Goal: Navigation & Orientation: Find specific page/section

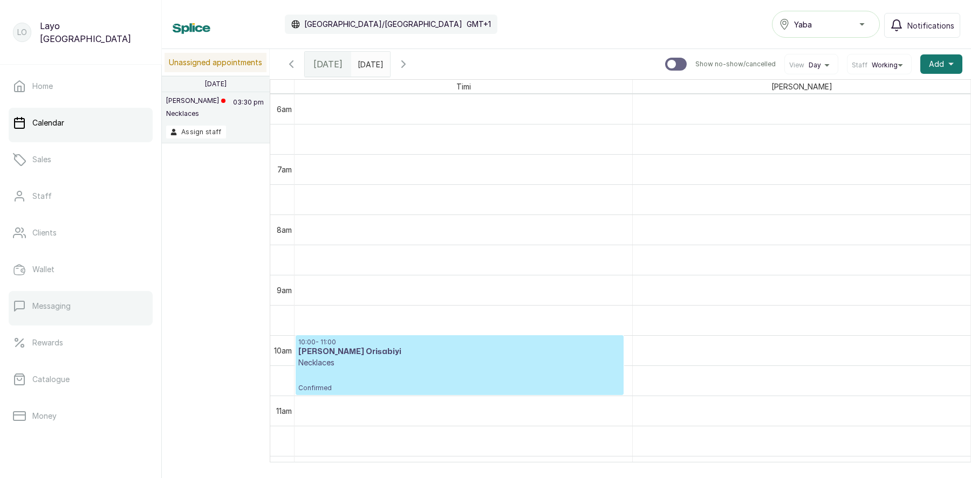
scroll to position [136, 0]
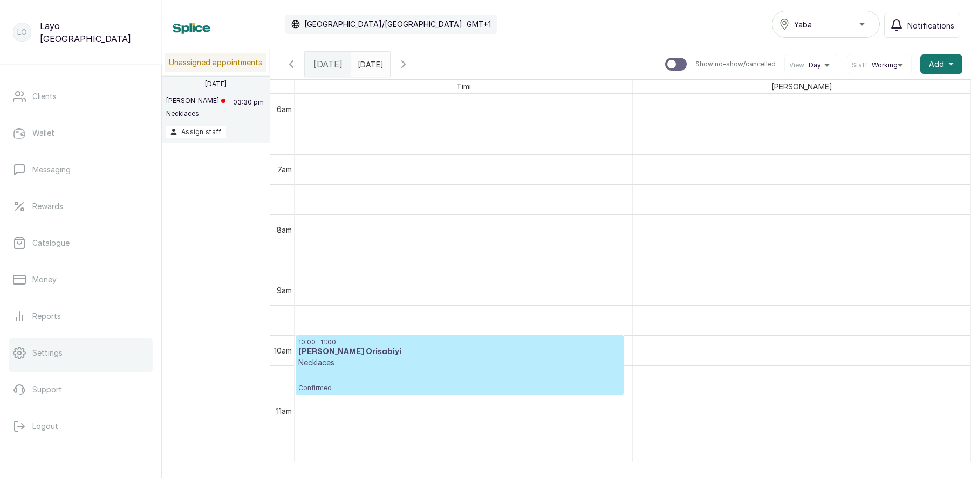
click at [51, 365] on link "Settings" at bounding box center [81, 353] width 144 height 30
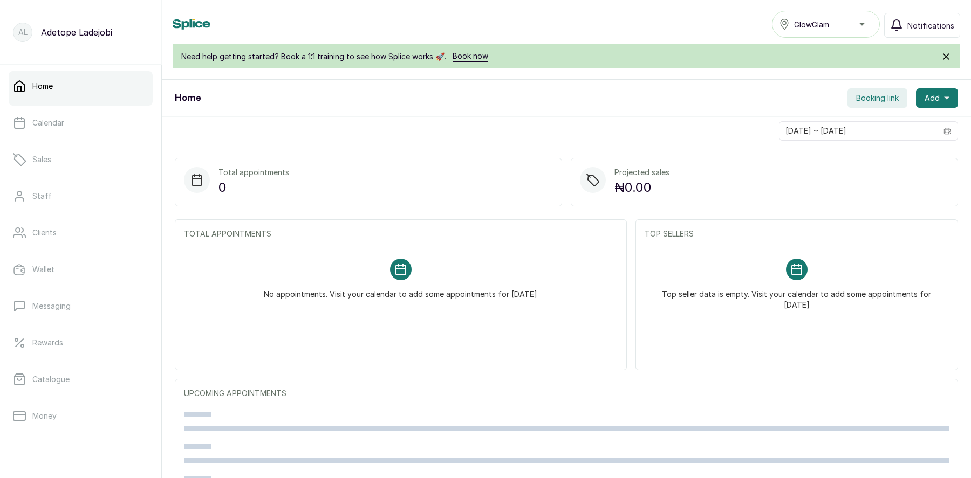
click at [865, 105] on button "Booking link" at bounding box center [877, 97] width 60 height 19
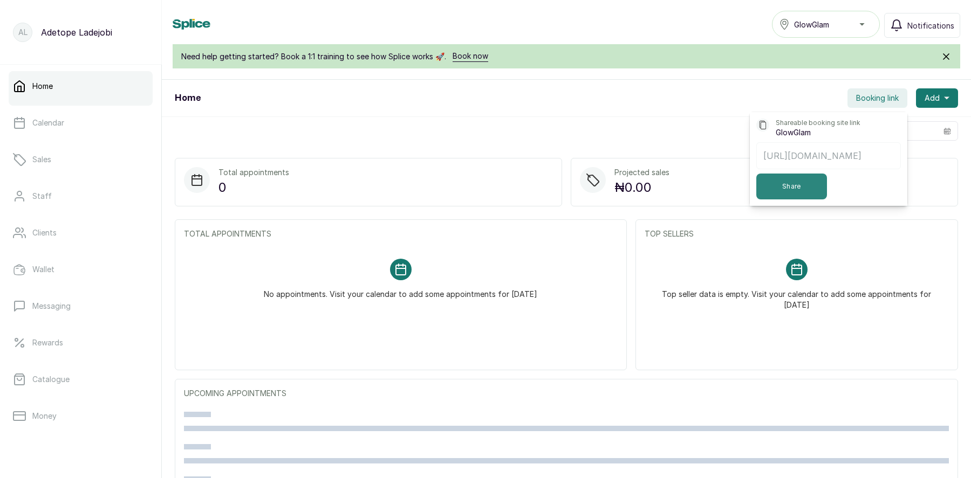
click at [801, 186] on button "Share" at bounding box center [791, 187] width 71 height 26
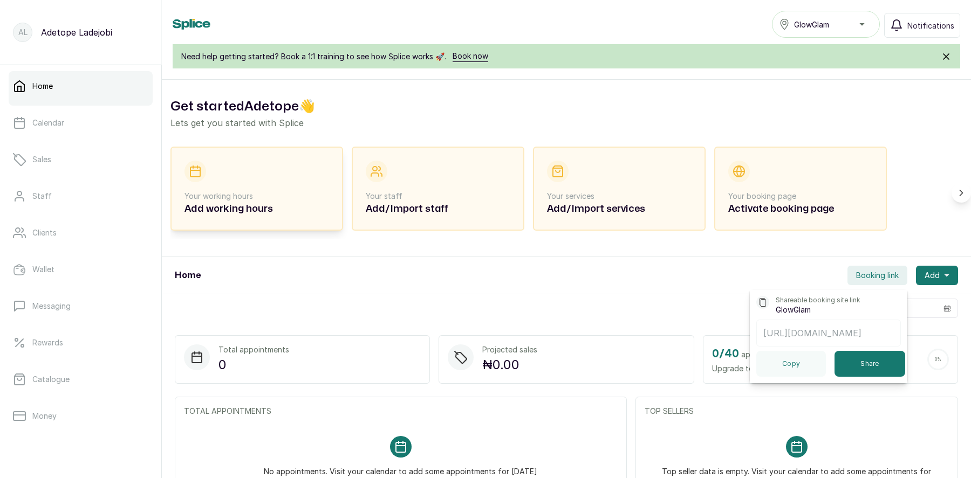
click at [268, 203] on h2 "Add working hours" at bounding box center [256, 209] width 145 height 15
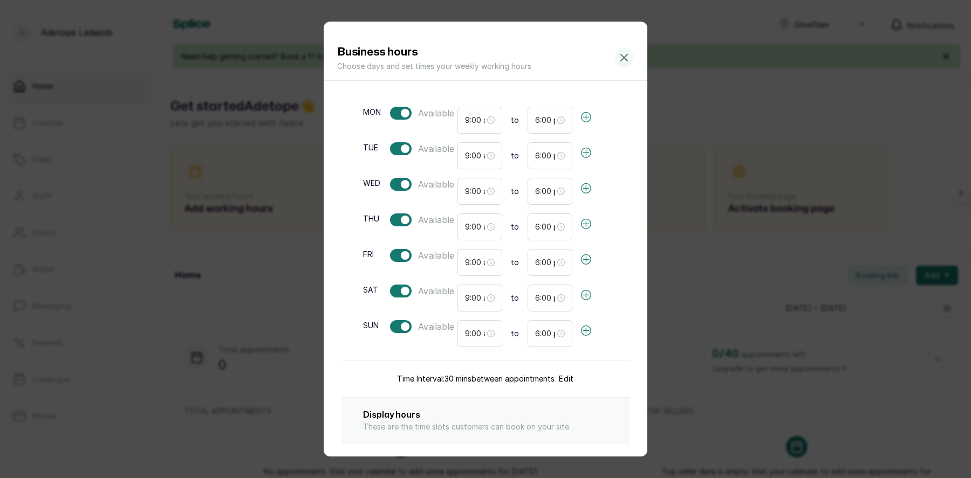
click at [619, 64] on div at bounding box center [623, 57] width 19 height 19
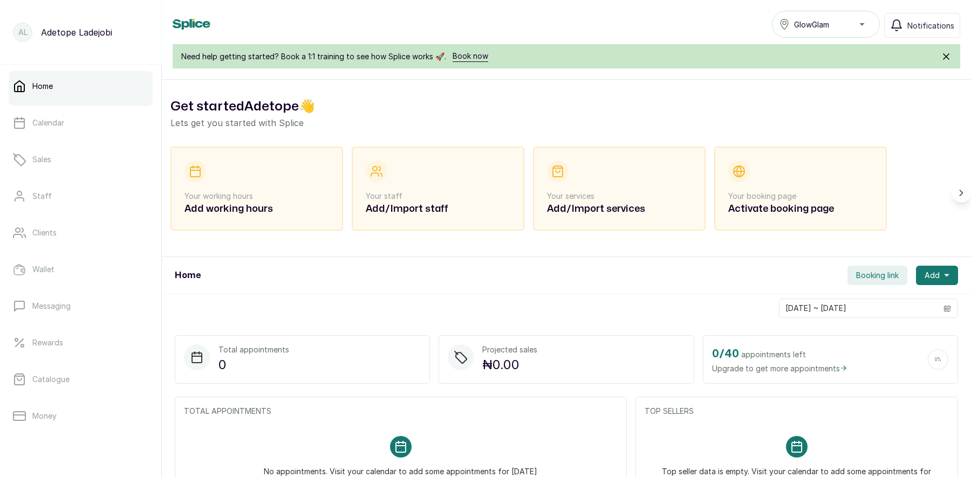
scroll to position [136, 0]
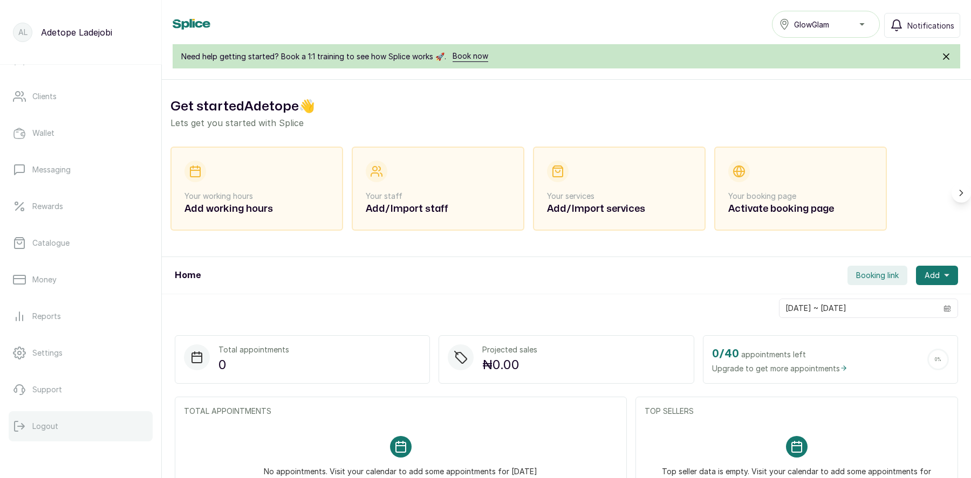
click at [59, 426] on button "Logout" at bounding box center [81, 427] width 144 height 30
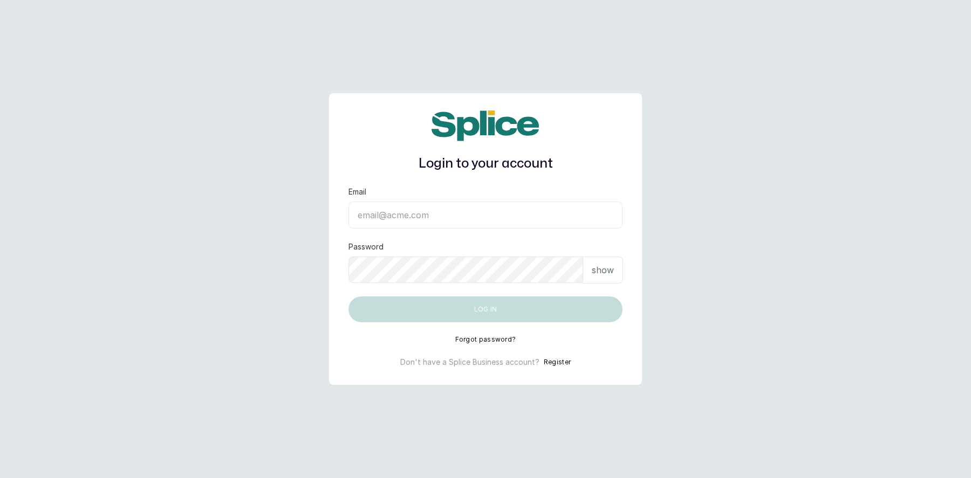
click at [431, 200] on div "Email" at bounding box center [485, 208] width 274 height 42
click at [431, 221] on input "Email" at bounding box center [485, 215] width 274 height 27
type input "layo@withsplice.com"
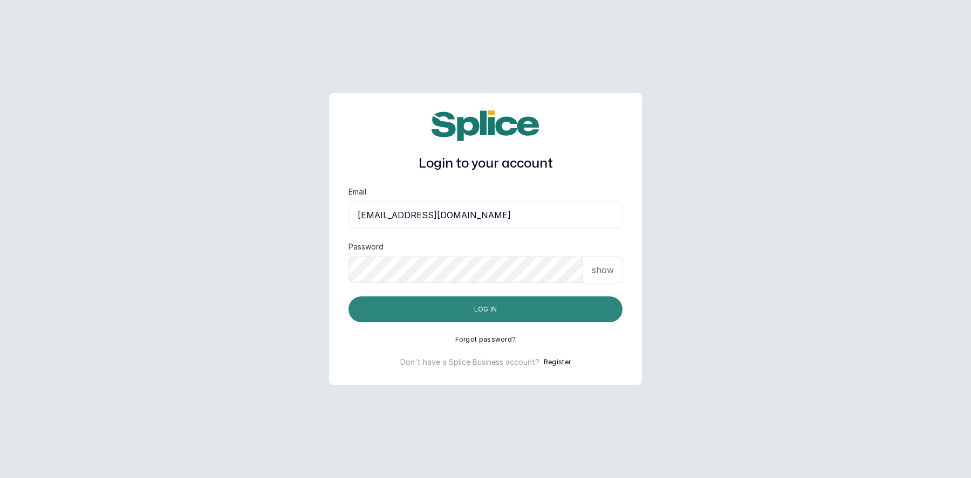
click at [484, 306] on button "Log in" at bounding box center [485, 310] width 274 height 26
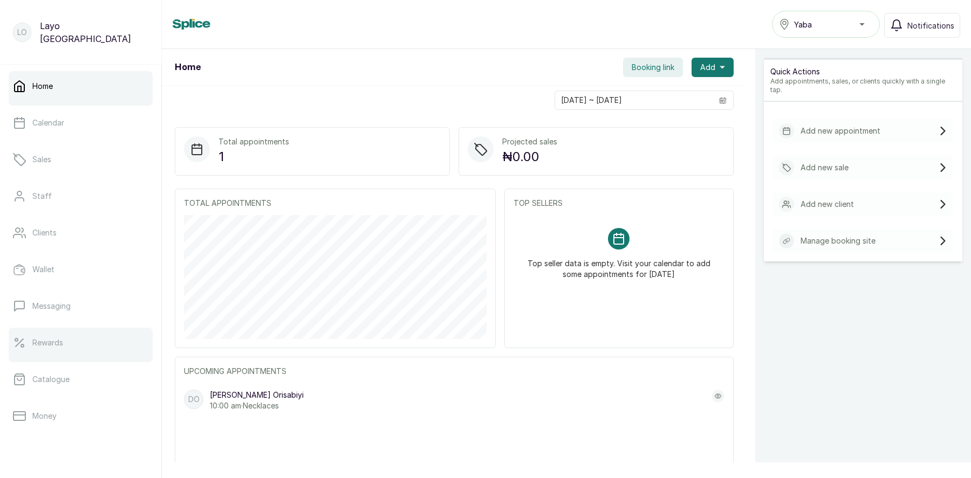
scroll to position [136, 0]
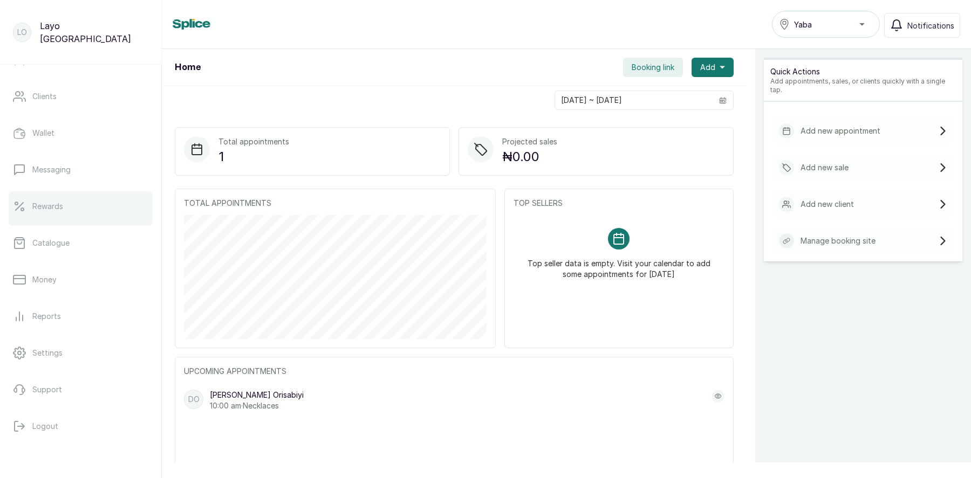
click at [59, 208] on p "Rewards" at bounding box center [47, 206] width 31 height 11
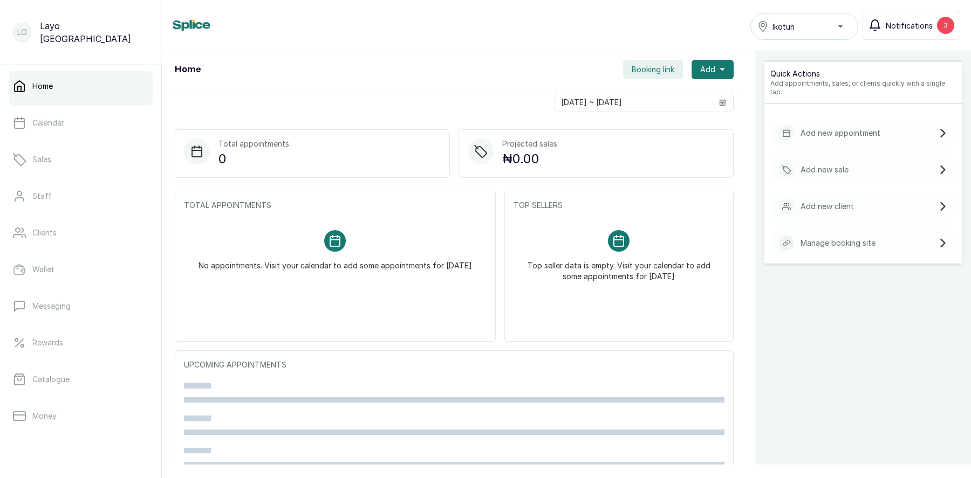
click at [924, 22] on span "Notifications" at bounding box center [909, 25] width 47 height 11
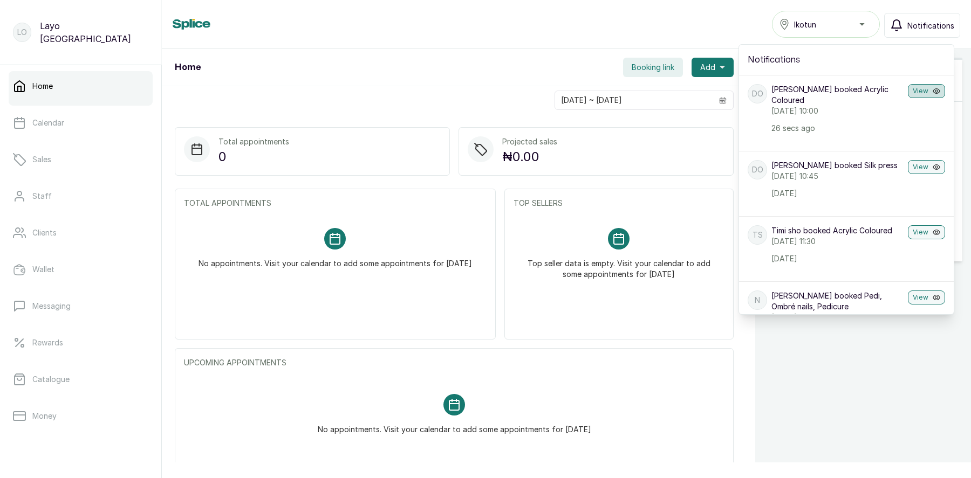
click at [920, 93] on button "View" at bounding box center [926, 91] width 37 height 14
